Goal: Task Accomplishment & Management: Manage account settings

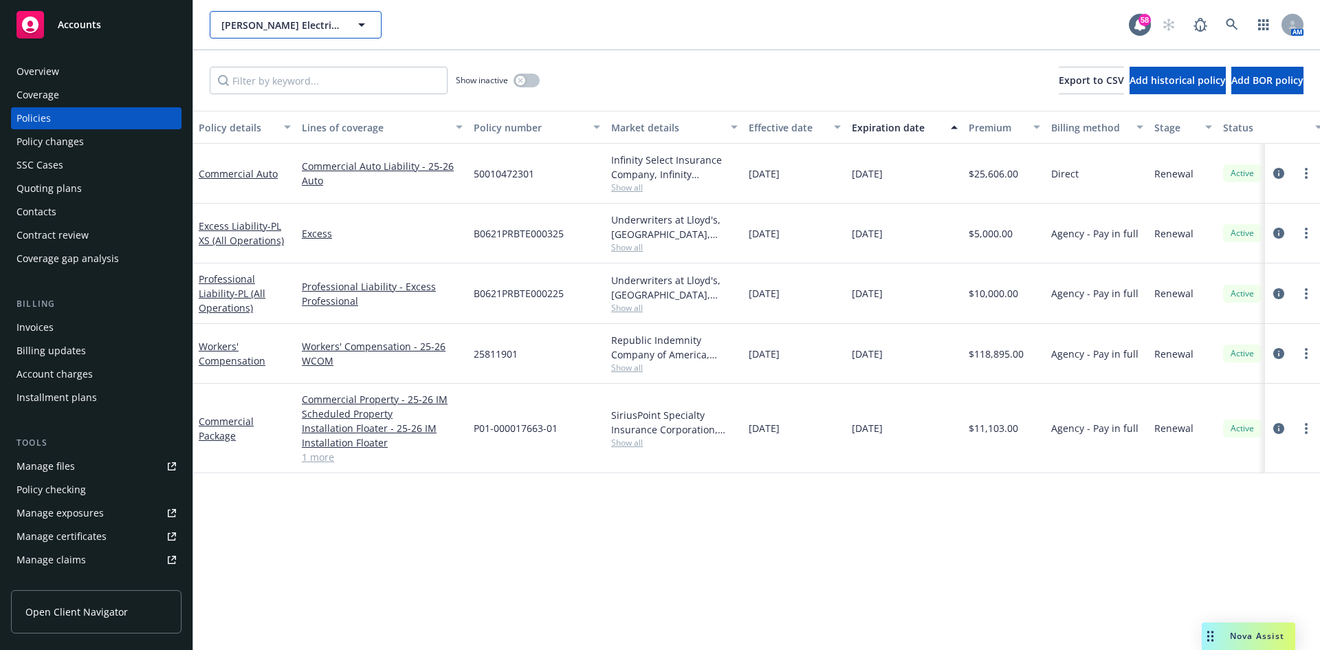
click at [274, 28] on span "[PERSON_NAME] Electric, Inc." at bounding box center [280, 25] width 119 height 14
type input "premier"
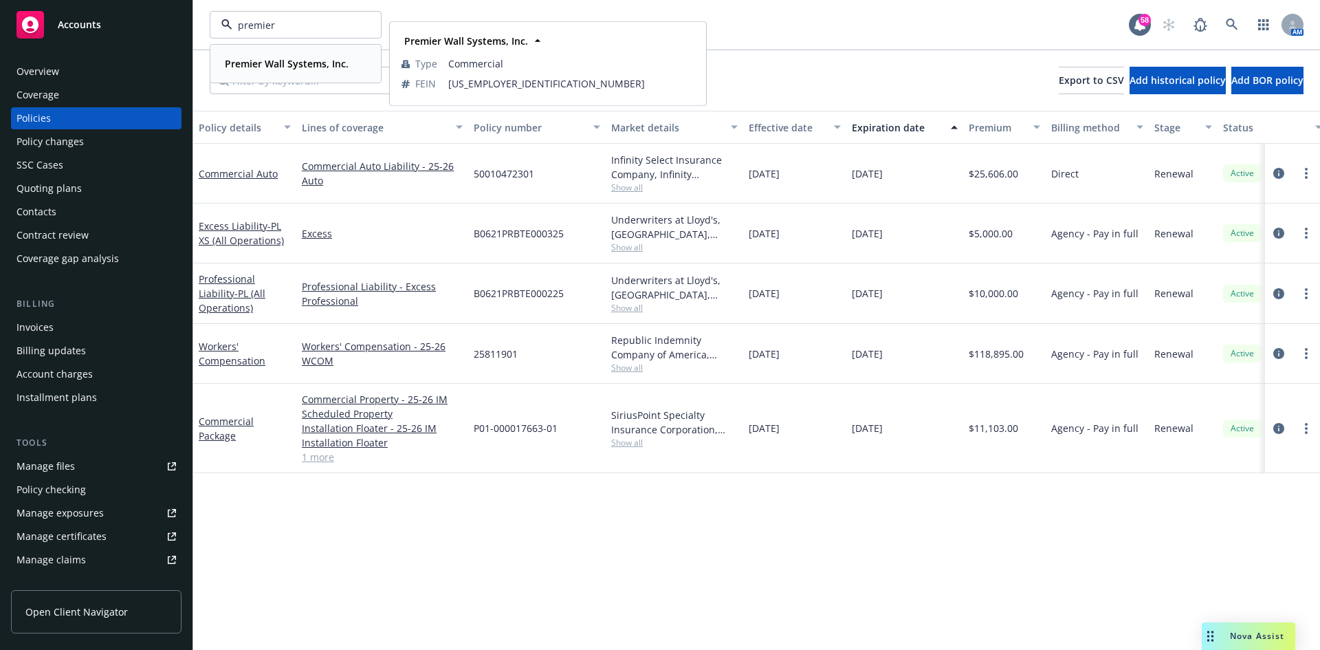
click at [292, 57] on strong "Premier Wall Systems, Inc." at bounding box center [287, 63] width 124 height 13
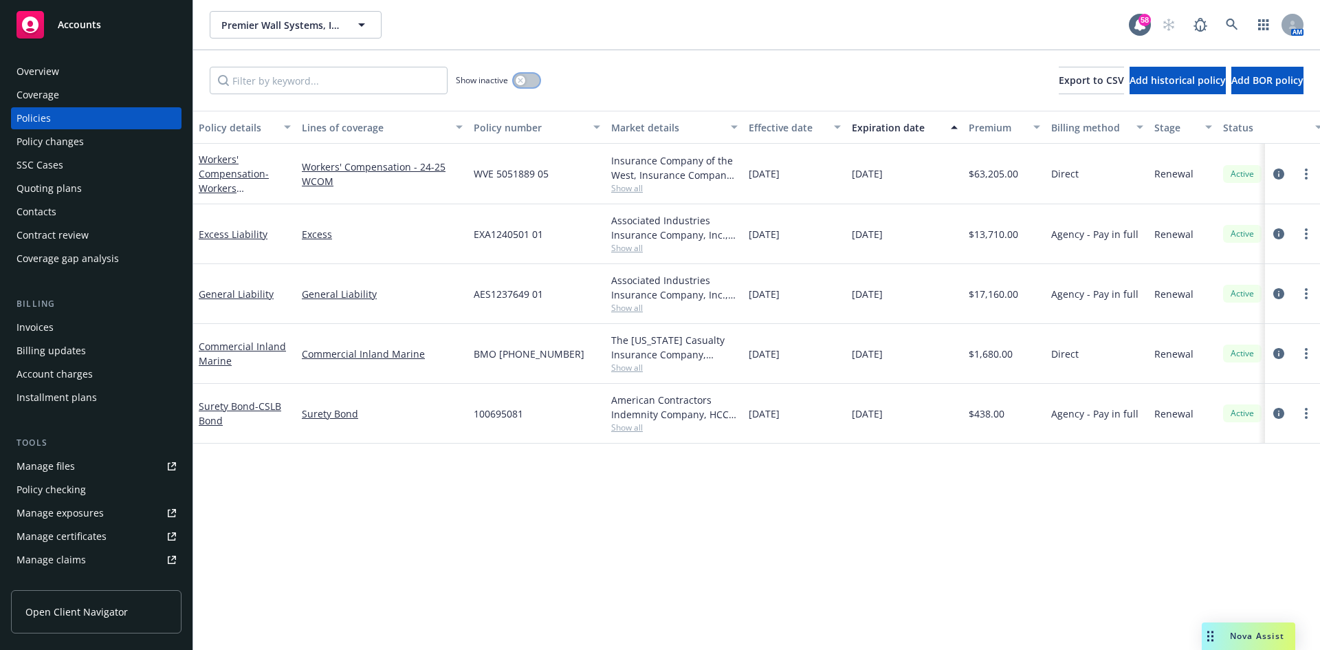
click at [527, 78] on button "button" at bounding box center [527, 81] width 26 height 14
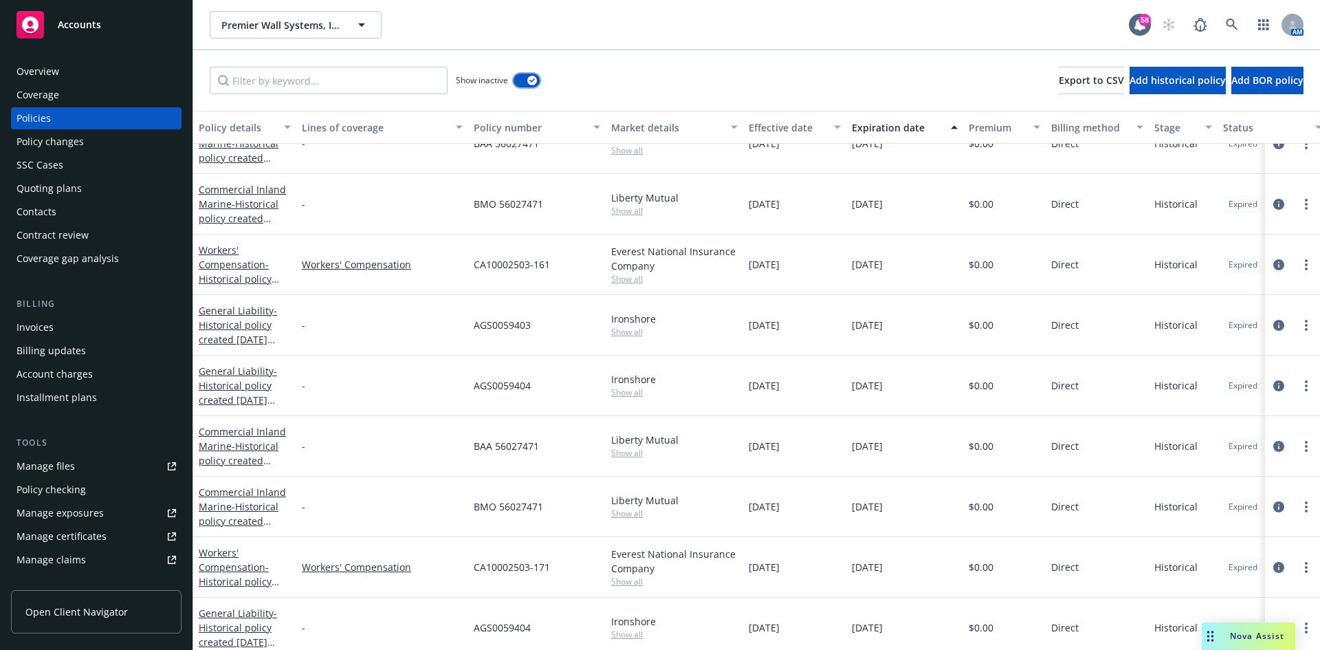
scroll to position [481, 0]
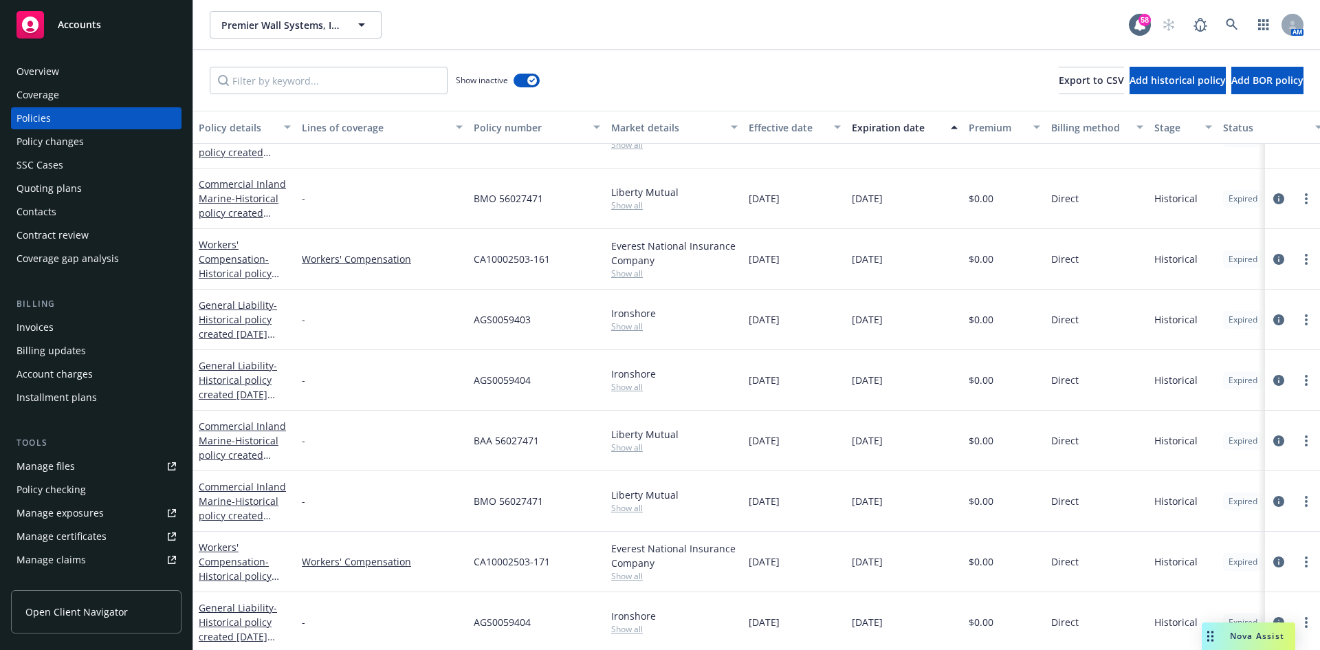
click at [359, 125] on div "Lines of coverage" at bounding box center [375, 127] width 146 height 14
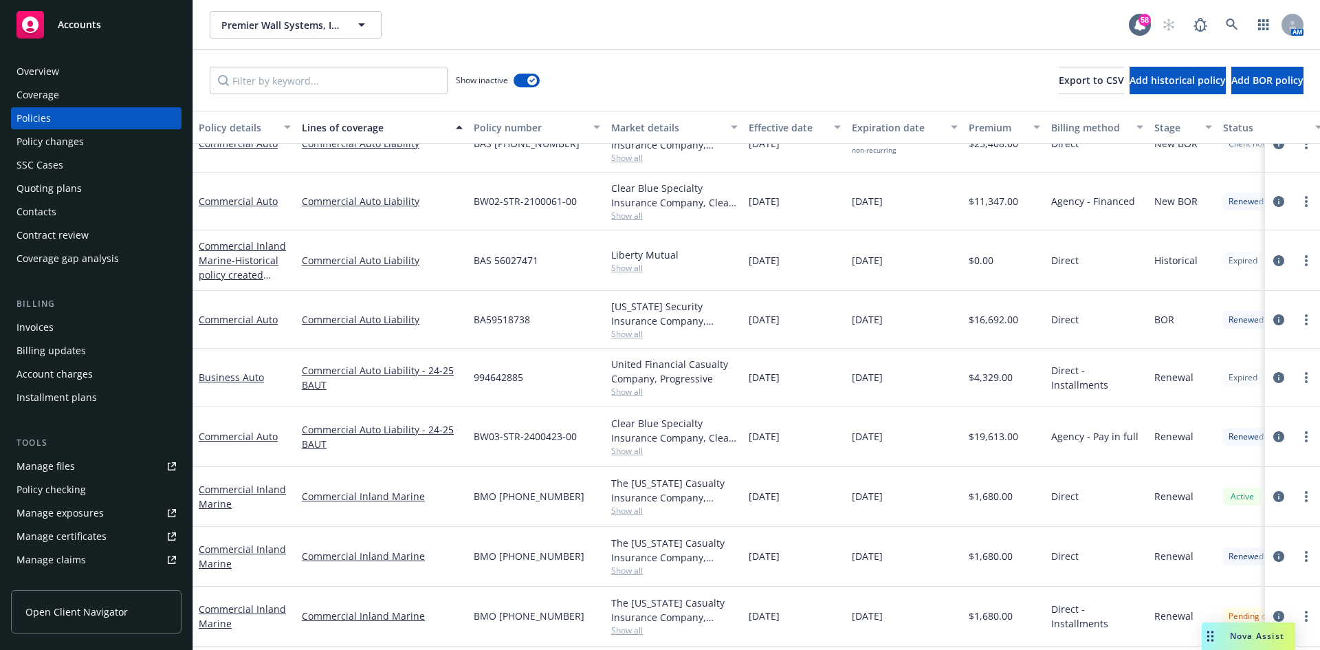
scroll to position [894, 0]
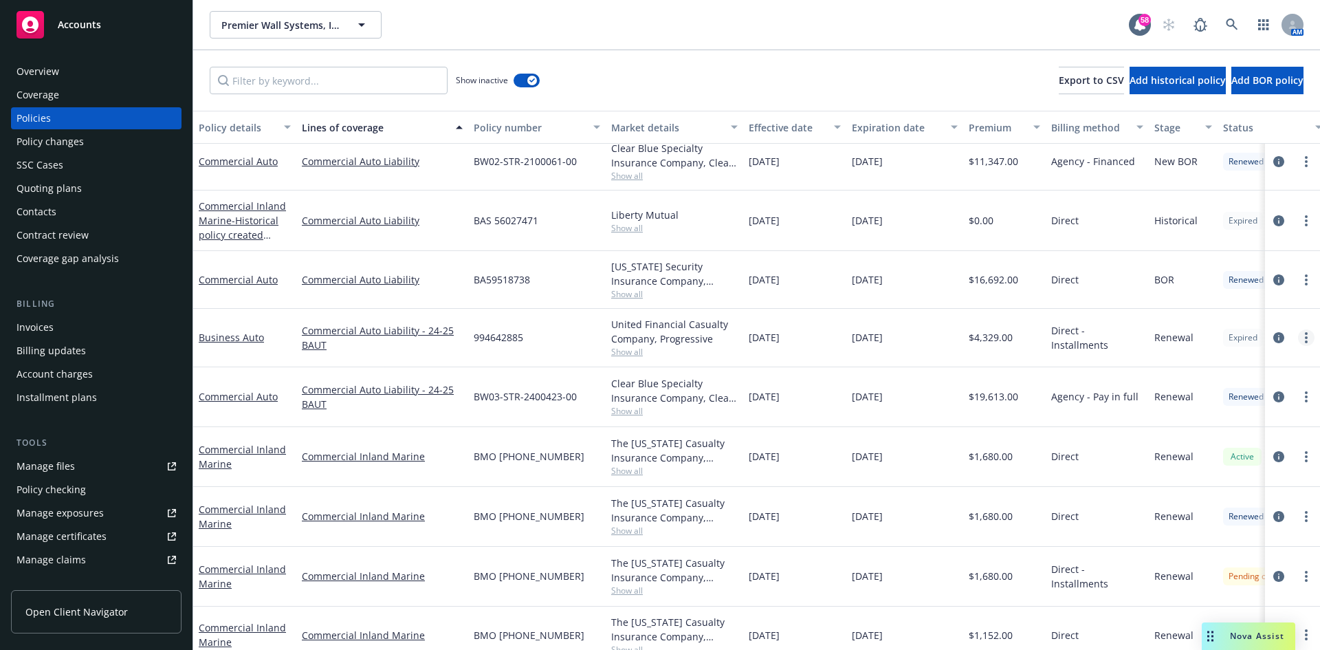
click at [1305, 335] on icon "more" at bounding box center [1306, 337] width 3 height 11
click at [1210, 393] on link "Renew with incumbent" at bounding box center [1223, 394] width 162 height 28
select select "6"
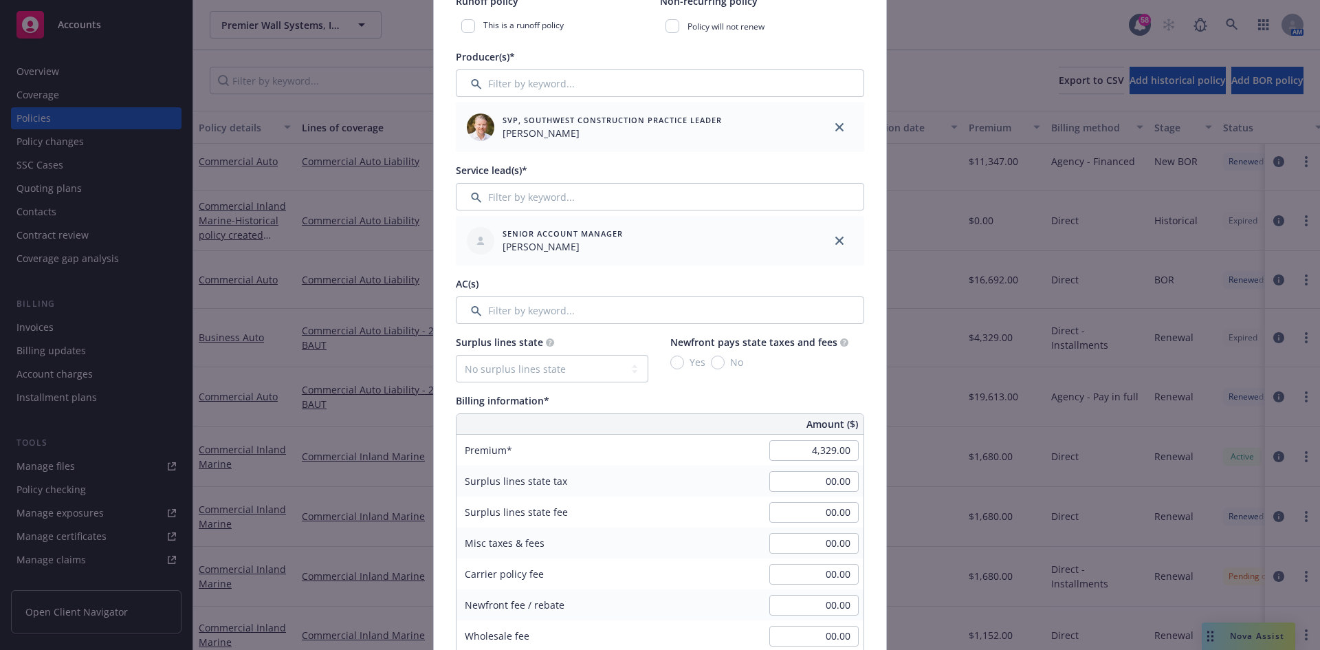
scroll to position [550, 0]
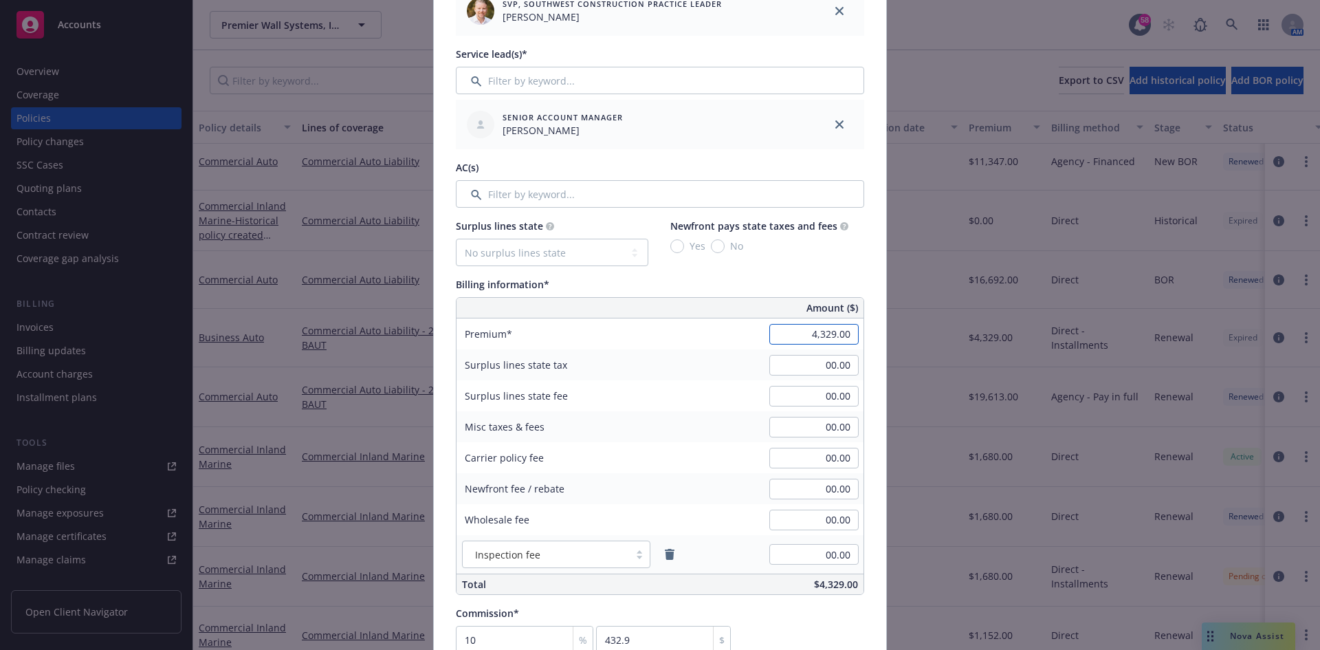
click at [806, 337] on input "4,329.00" at bounding box center [813, 334] width 89 height 21
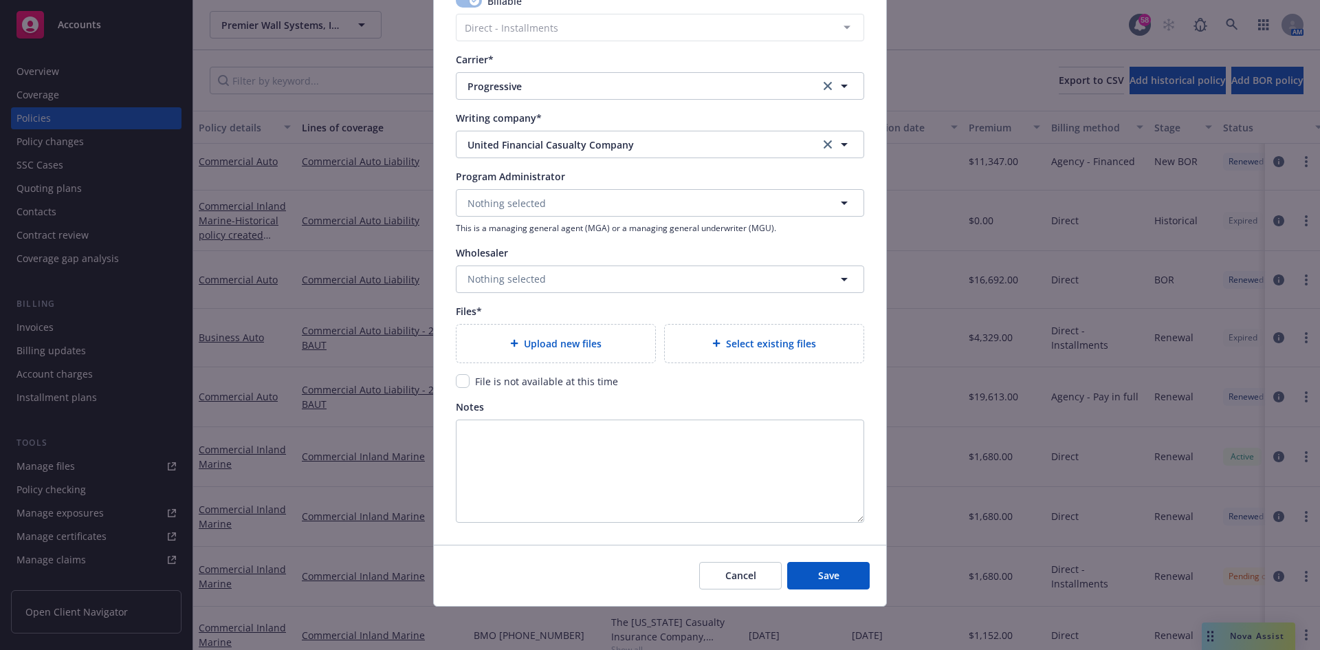
scroll to position [1241, 0]
type input "4,087.64"
type input "408.76"
click at [566, 349] on span "Upload new files" at bounding box center [563, 343] width 78 height 14
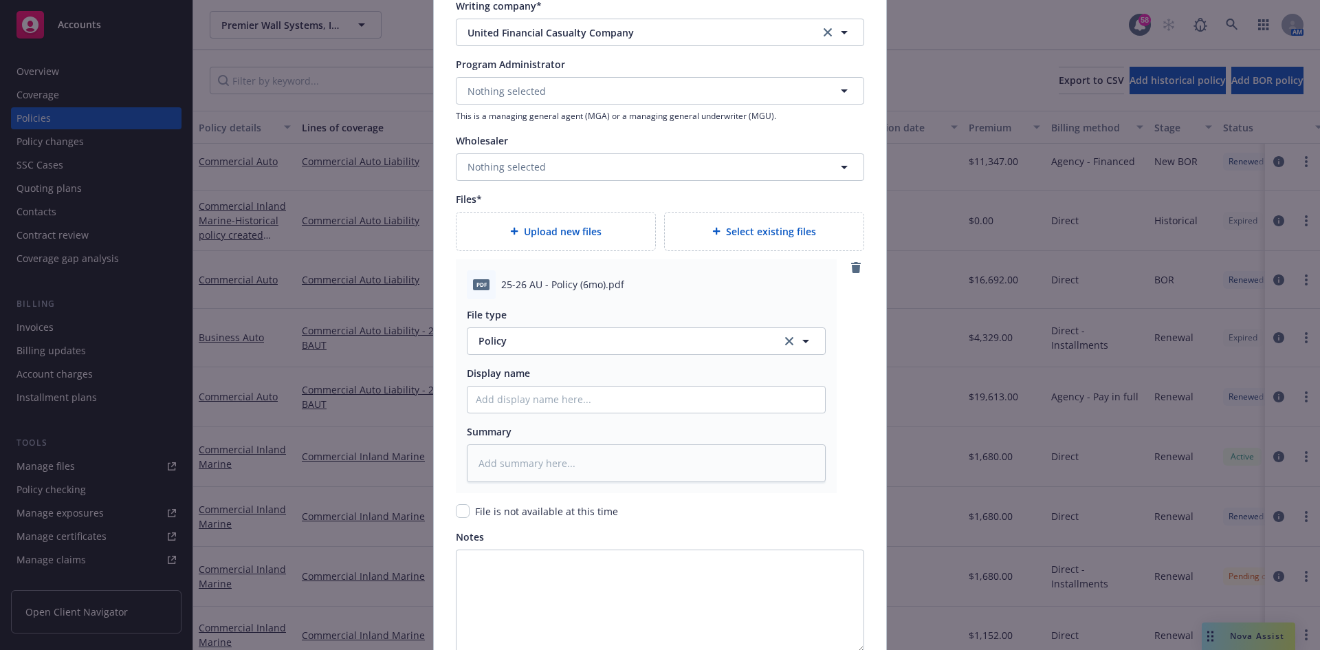
scroll to position [1378, 0]
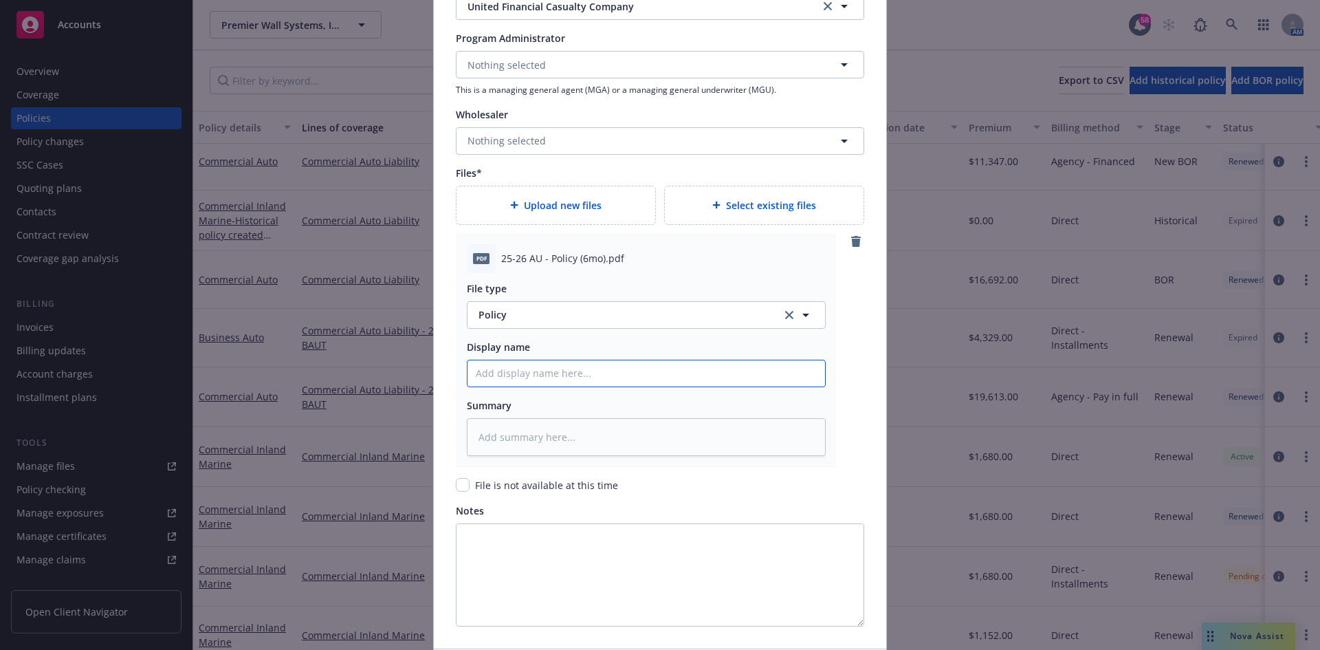
click at [604, 369] on input "Policy display name" at bounding box center [647, 373] width 358 height 26
type textarea "x"
type input "2"
type textarea "x"
type input "25"
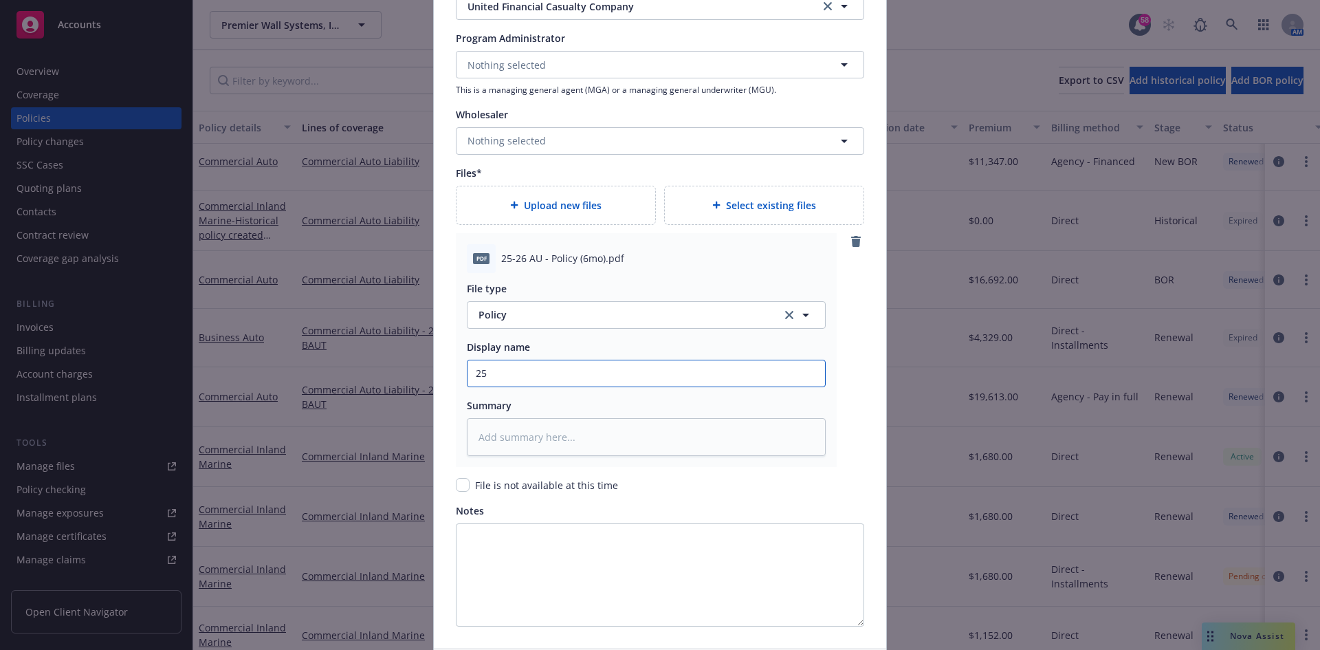
type textarea "x"
type input "25-"
type textarea "x"
type input "25-2"
type textarea "x"
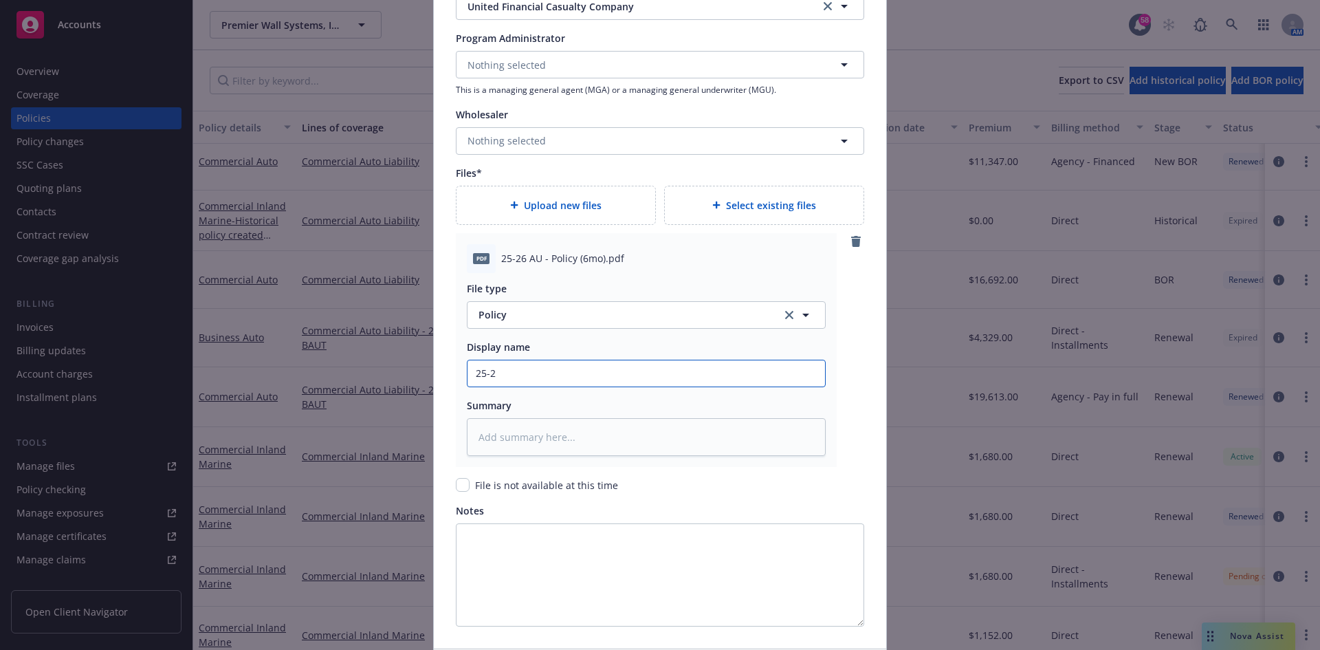
type input "25-26"
type textarea "x"
type input "25-26"
type textarea "x"
type input "25-26 A"
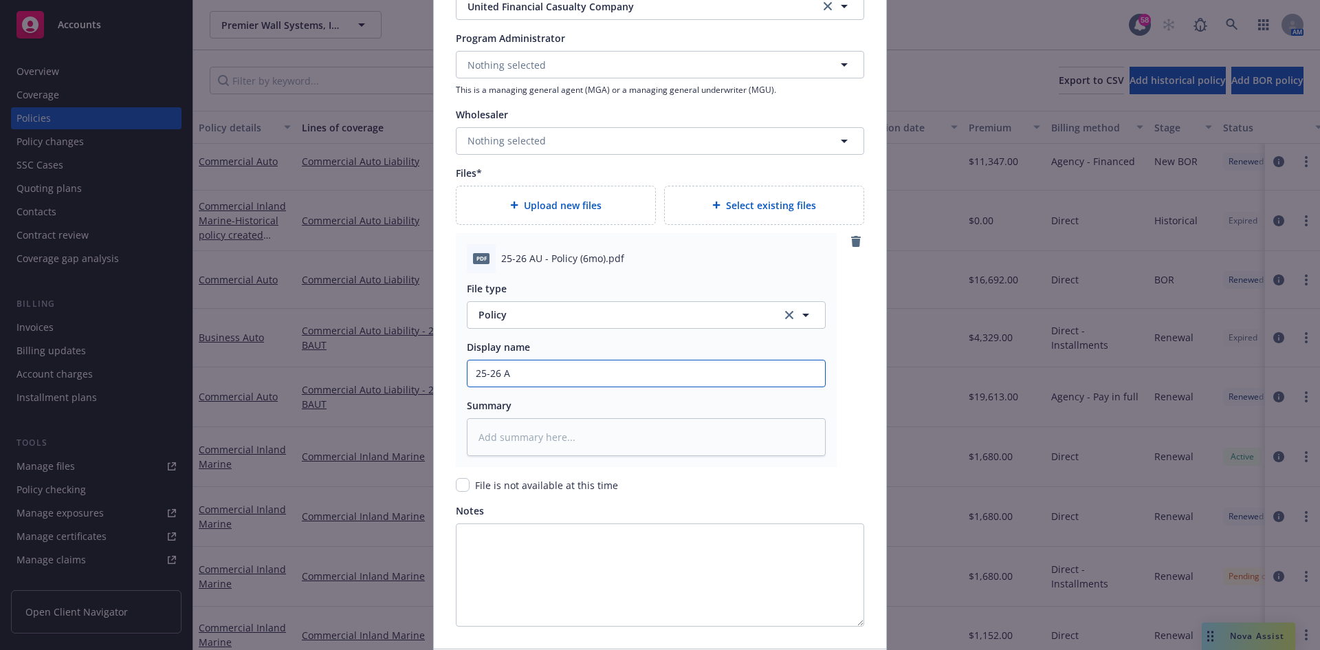
type textarea "x"
type input "25-26 AU"
type textarea "x"
type input "25-26 AU"
type textarea "x"
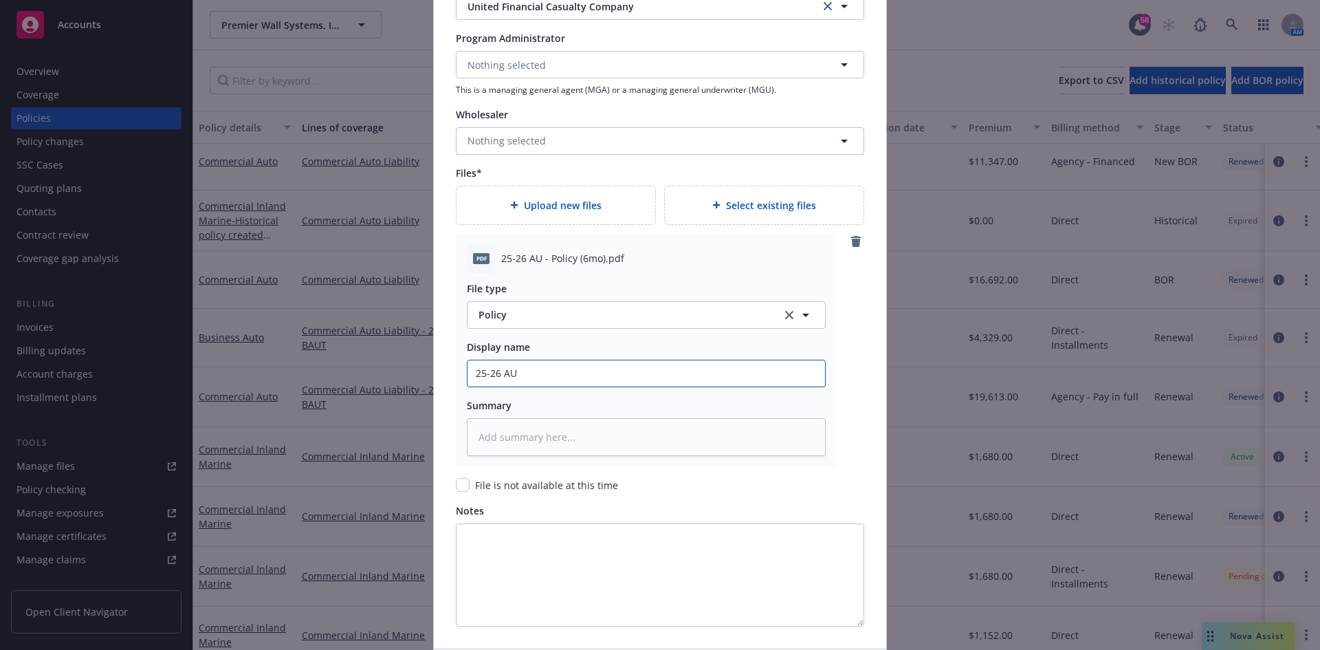
type input "25-26 AU -"
type textarea "x"
type input "25-26 AU -"
type textarea "x"
type input "25-26 AU - P"
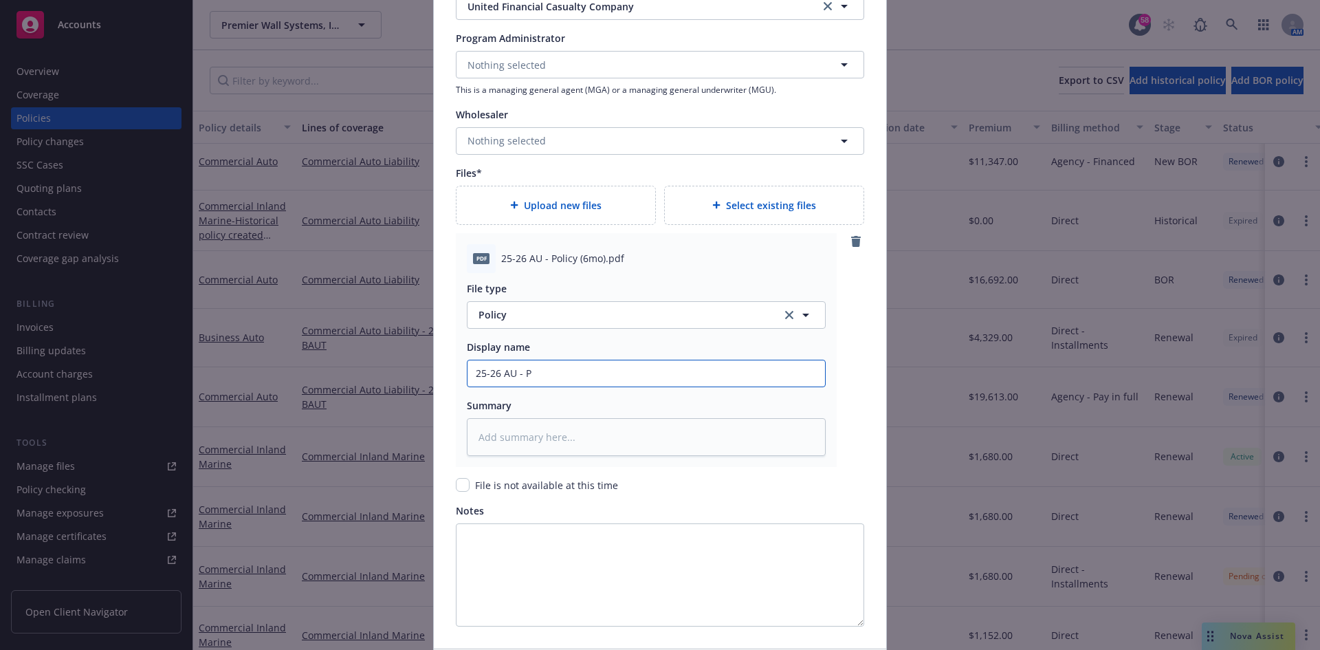
type textarea "x"
type input "25-26 AU - Po"
type textarea "x"
type input "25-26 AU - Pol"
type textarea "x"
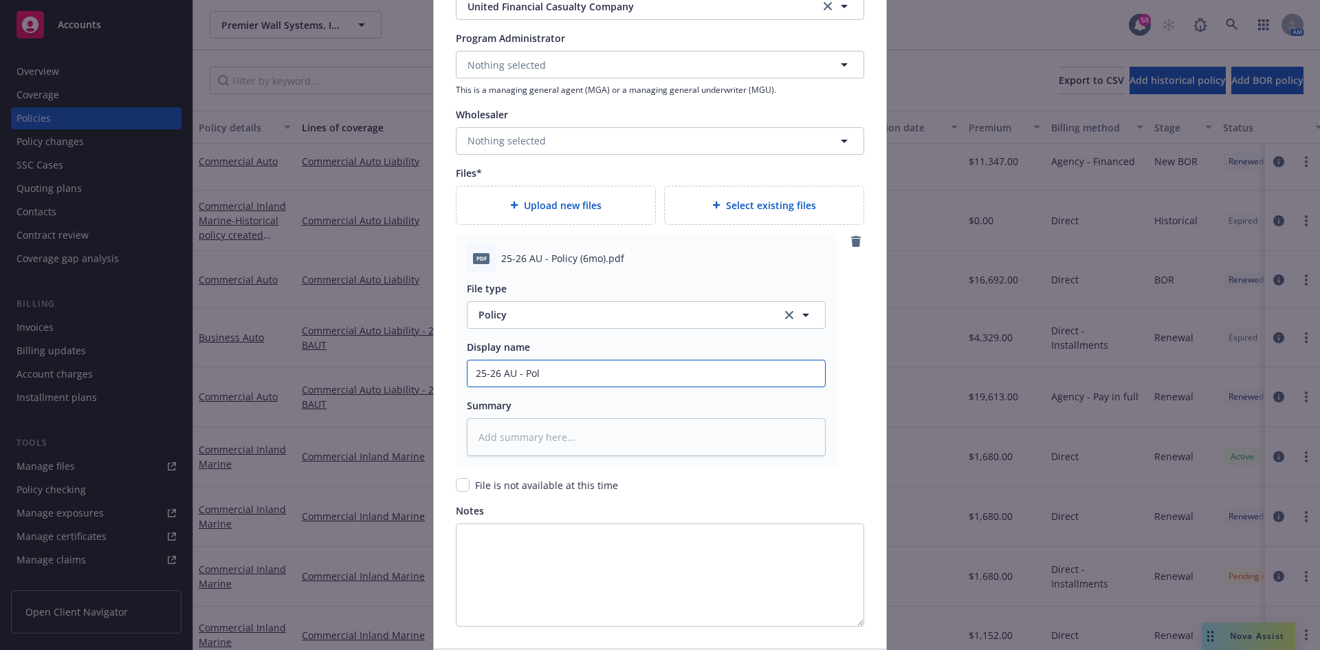
type input "25-26 AU - Poli"
type textarea "x"
type input "25-26 AU - Polic"
type textarea "x"
type input "25-26 AU - Policy"
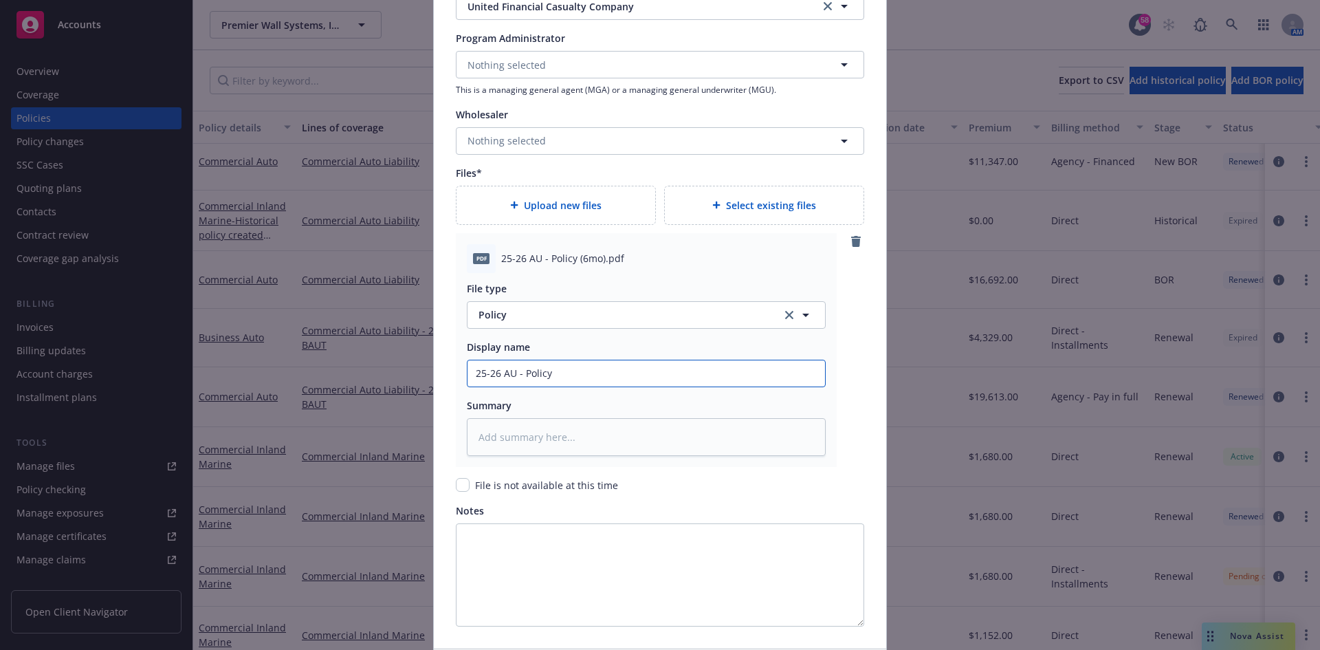
type textarea "x"
type input "25-26 AU - Policy"
type textarea "x"
type input "25-26 AU - Policy *"
type textarea "x"
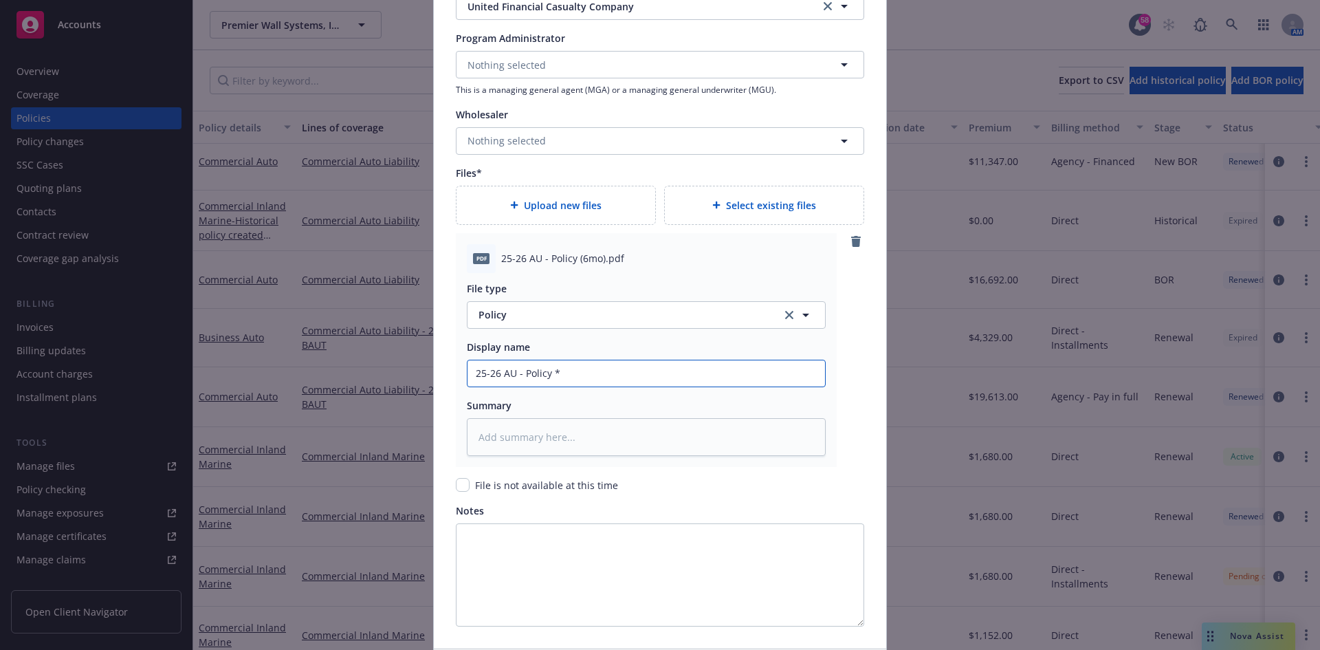
type input "25-26 AU - Policy *6"
type textarea "x"
type input "25-26 AU - Policy *6M"
type textarea "x"
type input "25-26 AU - Policy *6Mo"
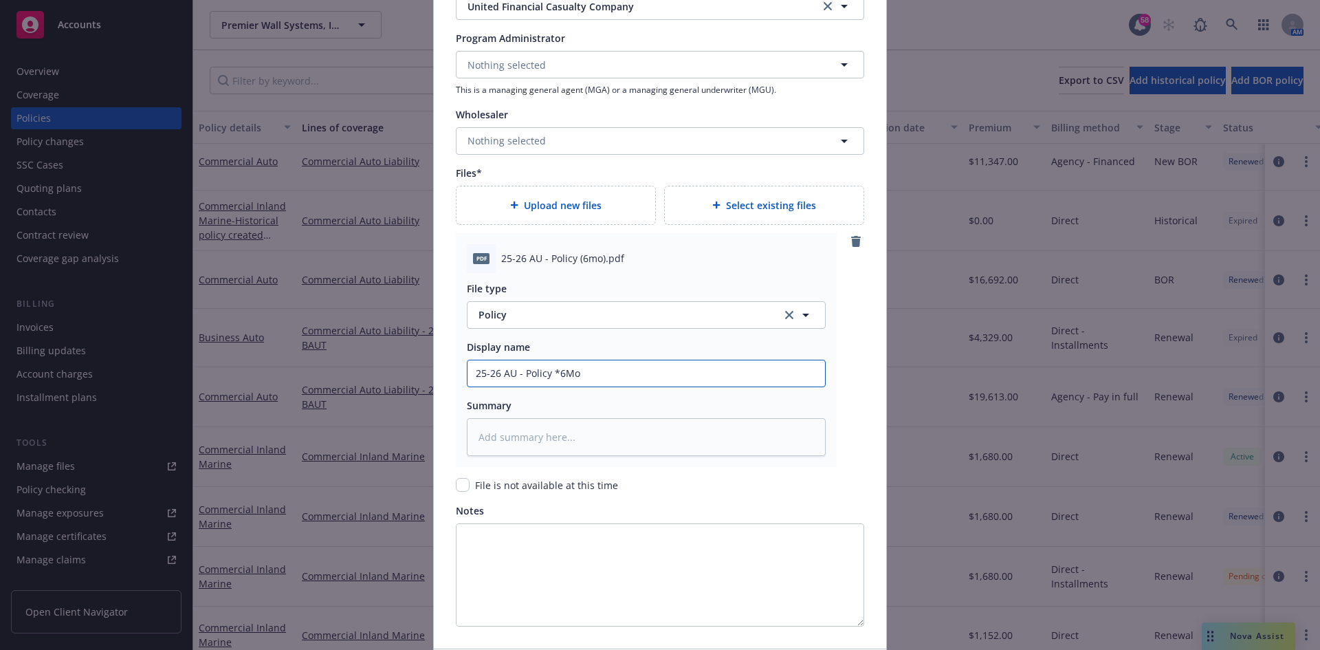
type textarea "x"
type input "25-26 AU - Policy 6Mo"
type textarea "x"
type input "25-26 AU - Policy (6Mo"
type textarea "x"
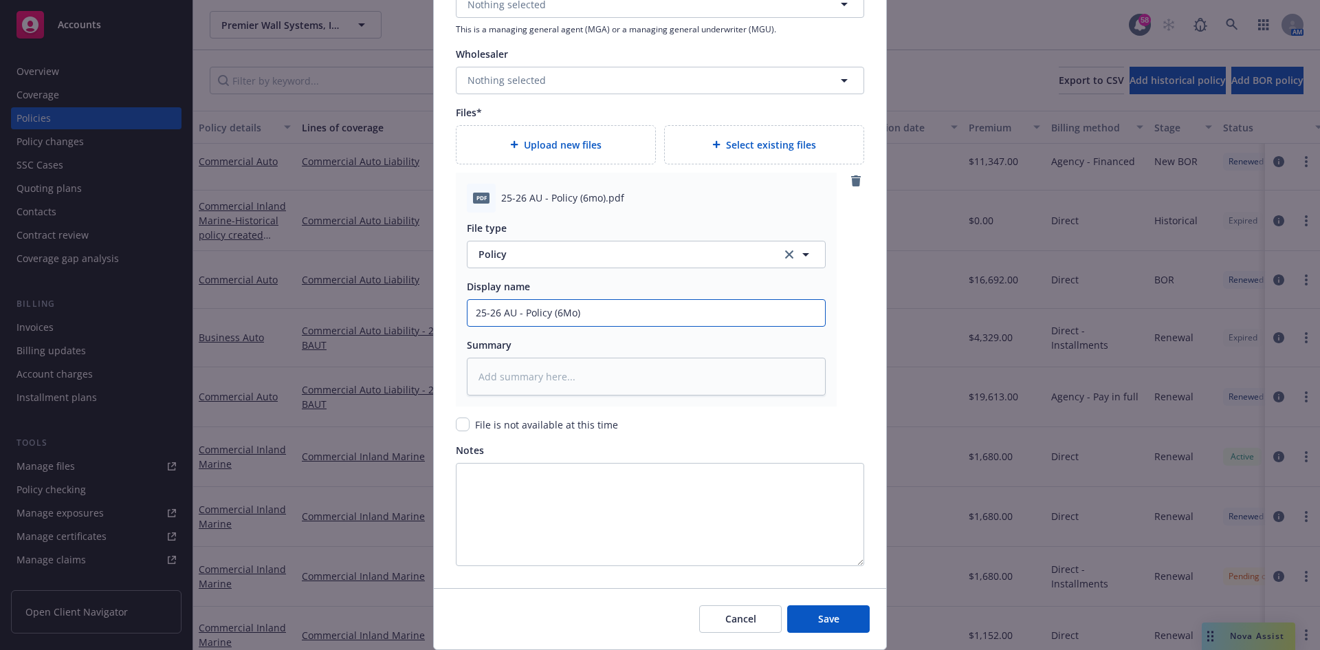
scroll to position [1483, 0]
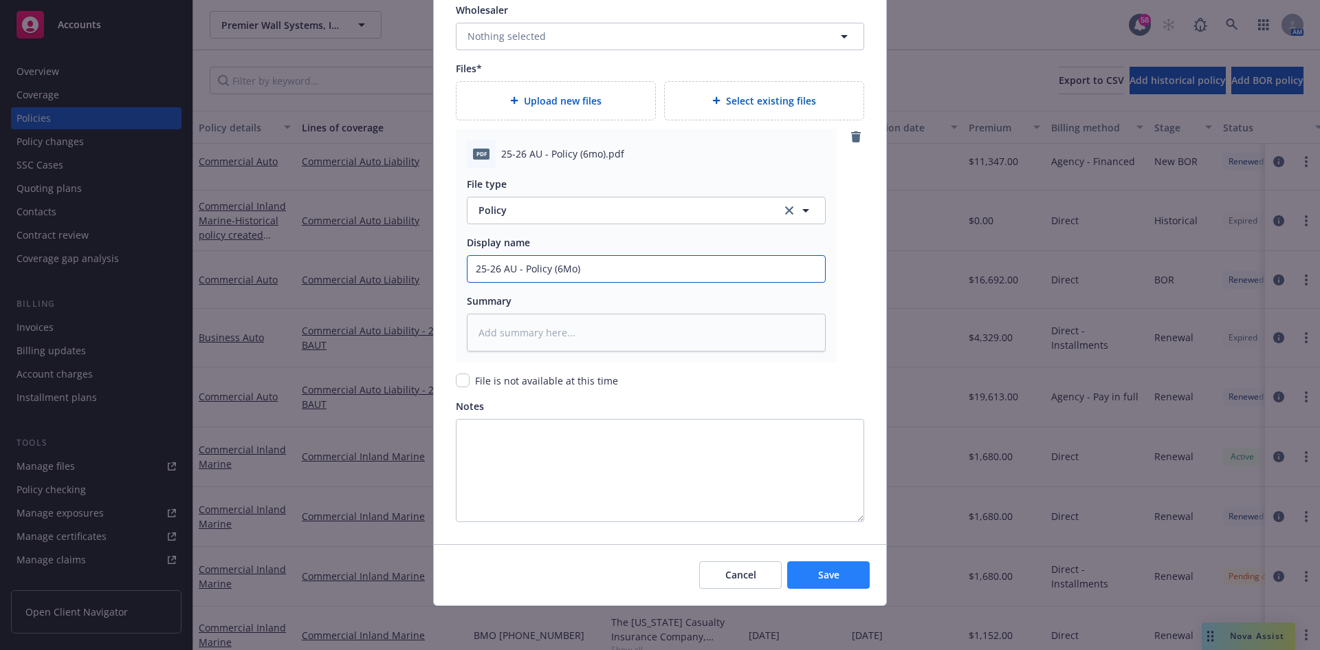
type input "25-26 AU - Policy (6Mo)"
click at [818, 576] on span "Save" at bounding box center [828, 574] width 21 height 13
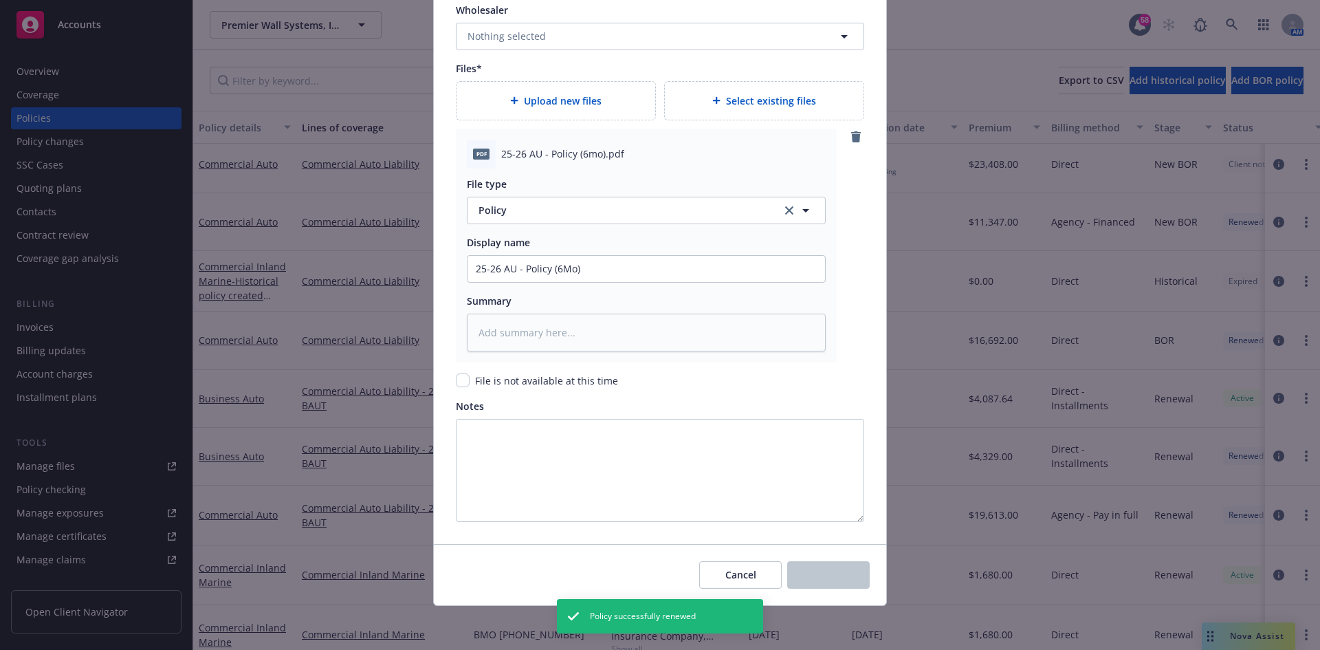
type textarea "x"
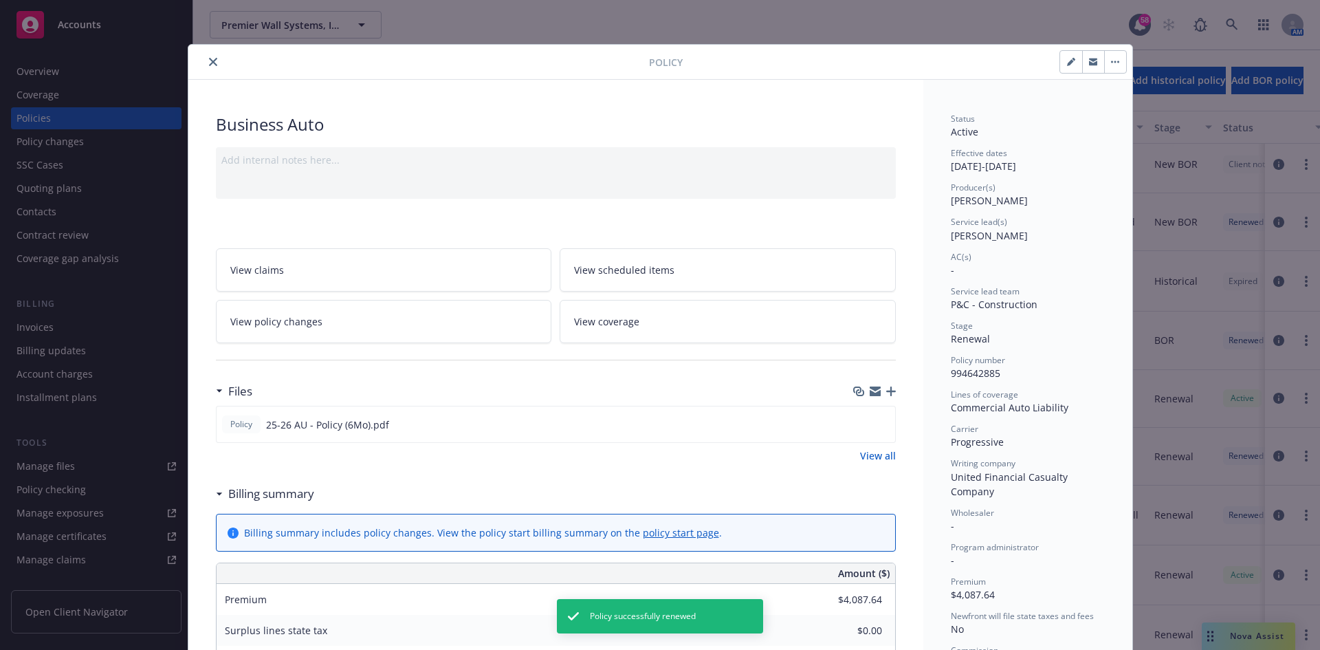
click at [209, 65] on icon "close" at bounding box center [213, 62] width 8 height 8
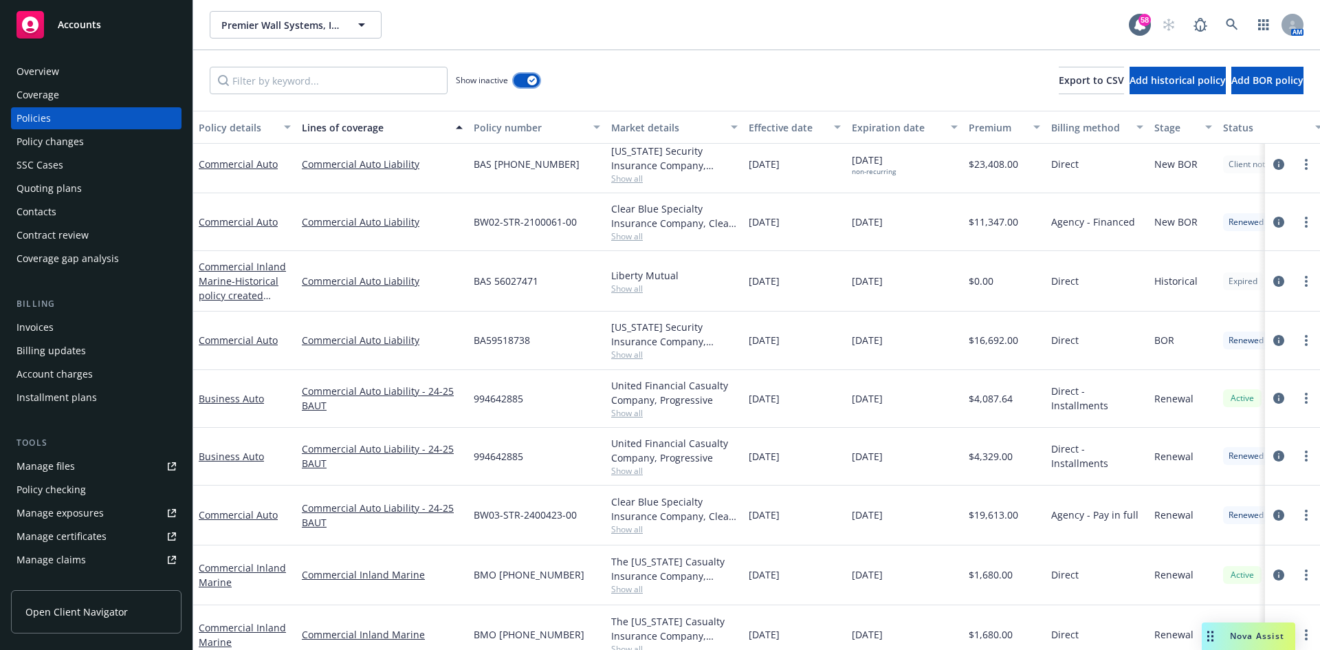
click at [517, 78] on button "button" at bounding box center [527, 81] width 26 height 14
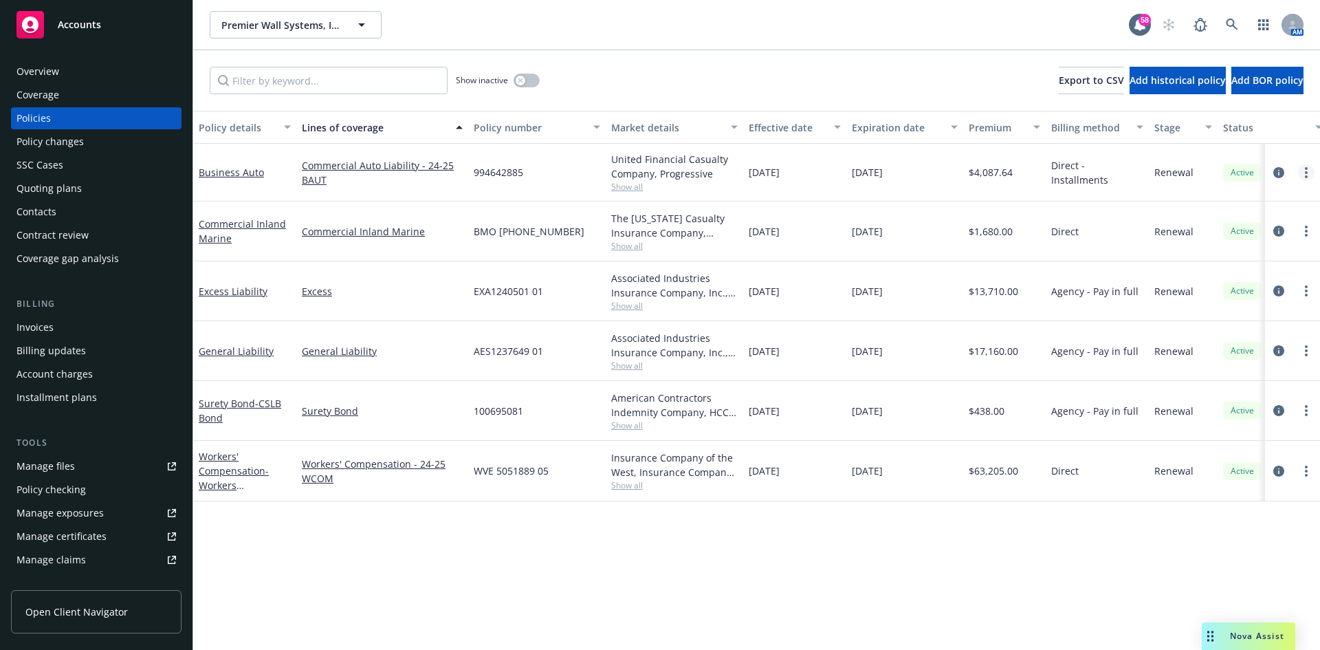
click at [1301, 174] on link "more" at bounding box center [1306, 172] width 17 height 17
click at [1223, 371] on link "Copy logging email" at bounding box center [1233, 366] width 162 height 28
